Goal: Task Accomplishment & Management: Manage account settings

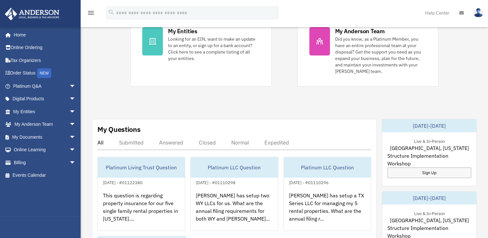
scroll to position [190, 0]
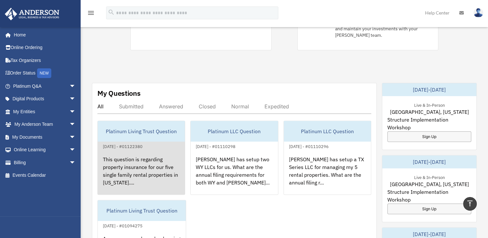
click at [130, 122] on div "Platinum Living Trust Question" at bounding box center [141, 131] width 87 height 21
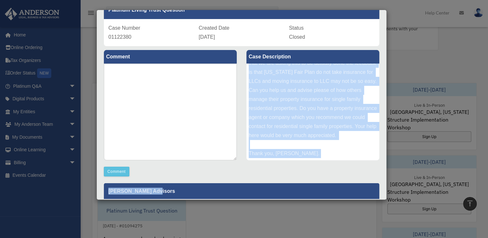
scroll to position [55, 0]
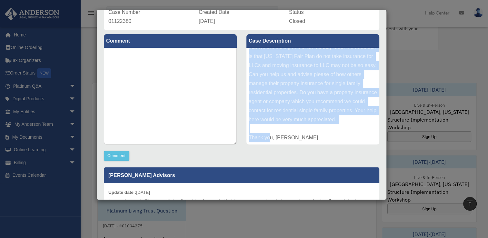
drag, startPoint x: 247, startPoint y: 110, endPoint x: 313, endPoint y: 136, distance: 70.4
click at [313, 136] on div "This question is regarding property insurance for our five single family rental…" at bounding box center [312, 96] width 133 height 97
copy div "This question is regarding property insurance for our five single family rental…"
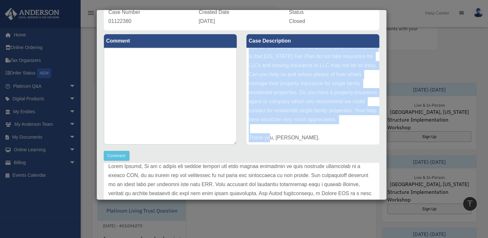
scroll to position [35, 0]
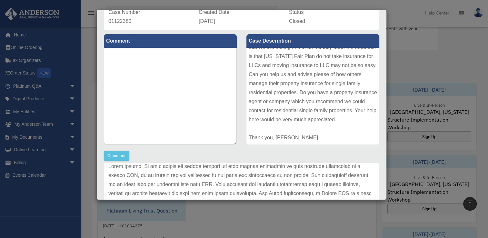
drag, startPoint x: 143, startPoint y: 172, endPoint x: 137, endPoint y: 172, distance: 6.5
click at [137, 172] on p at bounding box center [241, 234] width 266 height 145
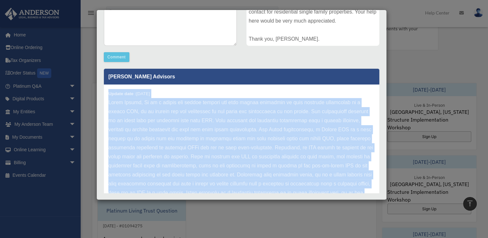
scroll to position [63, 0]
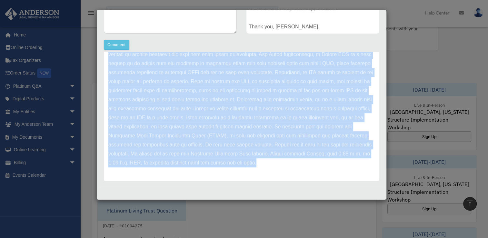
drag, startPoint x: 108, startPoint y: 192, endPoint x: 293, endPoint y: 166, distance: 186.3
click at [293, 166] on div "Update date : [DATE]" at bounding box center [241, 95] width 275 height 172
copy div "Update date : [DATE] Hello [PERSON_NAME], It is a common and costly mistake for…"
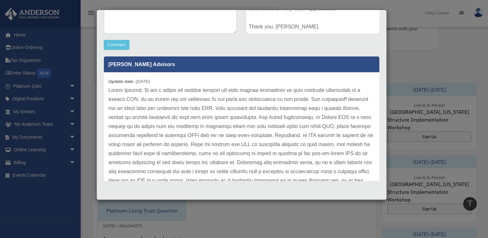
click at [411, 68] on div "Case Detail × Platinum Living Trust Question Case Number 01122380 Created Date …" at bounding box center [244, 119] width 488 height 238
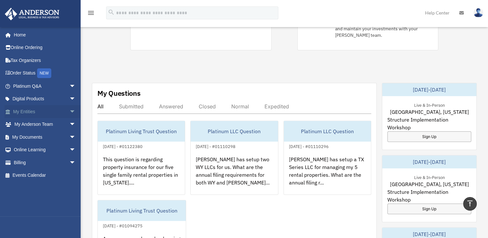
click at [28, 110] on link "My Entities arrow_drop_down" at bounding box center [45, 111] width 81 height 13
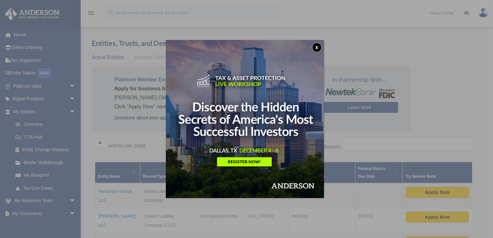
click at [191, 59] on img at bounding box center [245, 119] width 158 height 158
click at [318, 47] on button "x" at bounding box center [317, 48] width 10 height 10
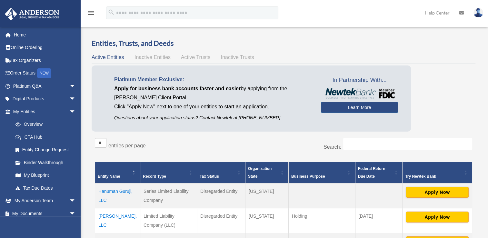
click at [193, 54] on div "Active Entities Inactive Entities Active Trusts Inactive Trusts" at bounding box center [284, 57] width 384 height 9
click at [195, 56] on span "Active Trusts" at bounding box center [196, 57] width 30 height 5
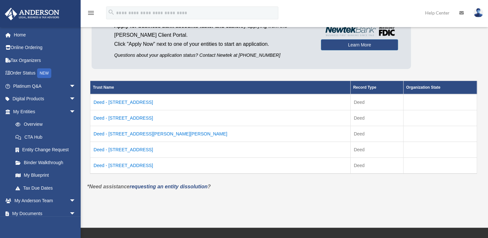
scroll to position [63, 0]
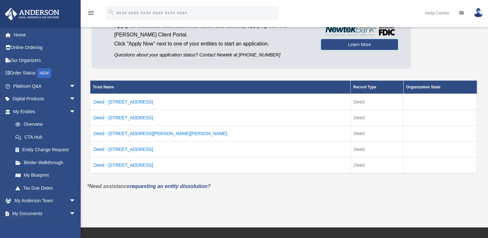
click at [120, 103] on td "Deed - 3915 Flintrock Court" at bounding box center [220, 102] width 260 height 16
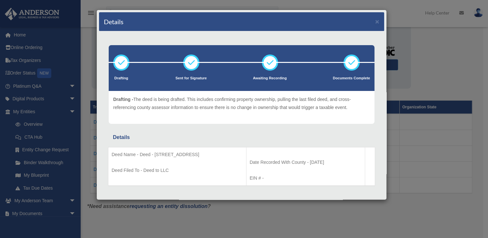
scroll to position [0, 0]
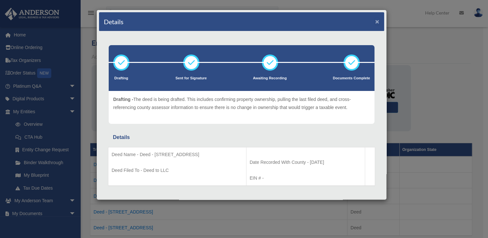
click at [375, 21] on button "×" at bounding box center [377, 21] width 4 height 7
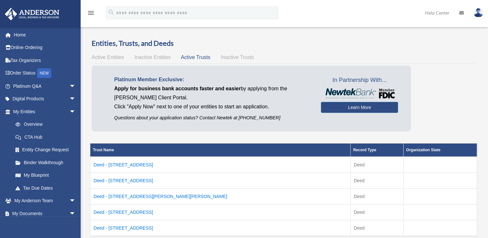
click at [481, 10] on img at bounding box center [479, 12] width 10 height 9
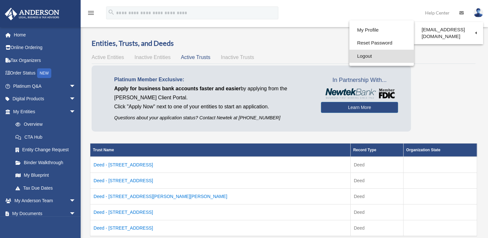
click at [360, 59] on link "Logout" at bounding box center [381, 56] width 65 height 13
